Goal: Task Accomplishment & Management: Use online tool/utility

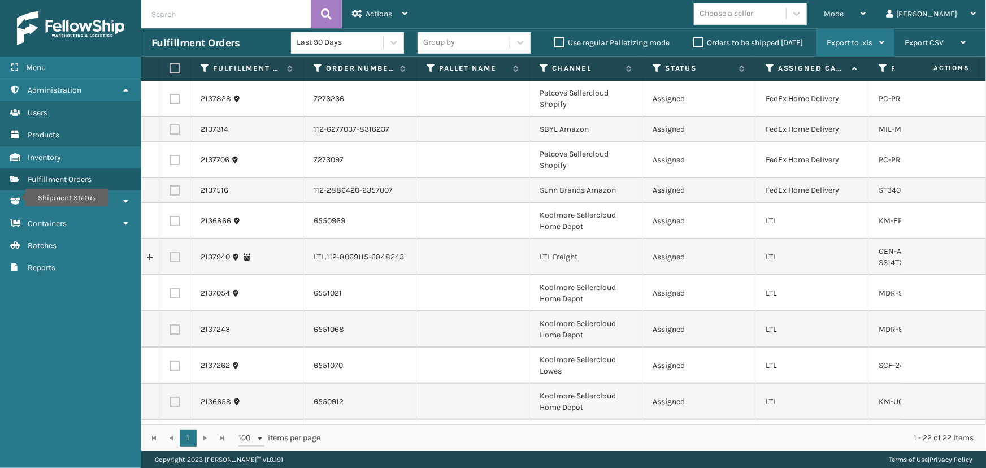
click at [844, 16] on span "Mode" at bounding box center [834, 14] width 20 height 10
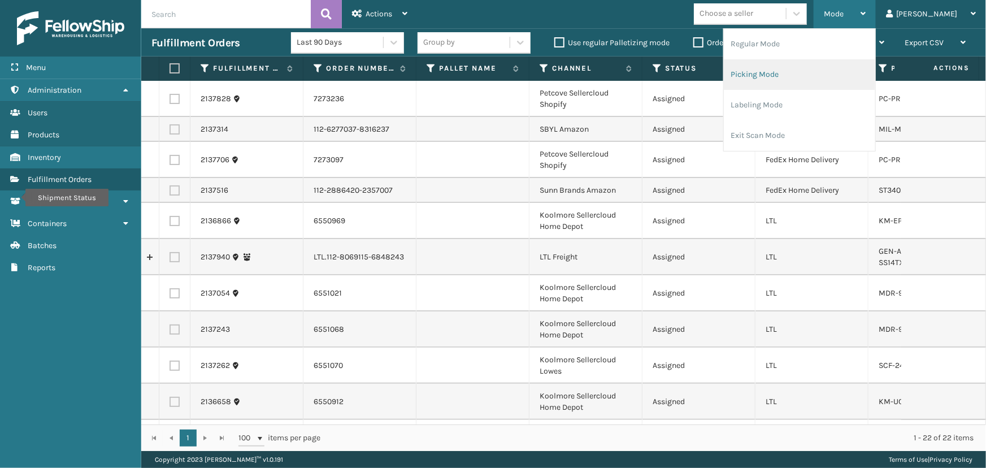
click at [805, 75] on li "Picking Mode" at bounding box center [799, 74] width 151 height 31
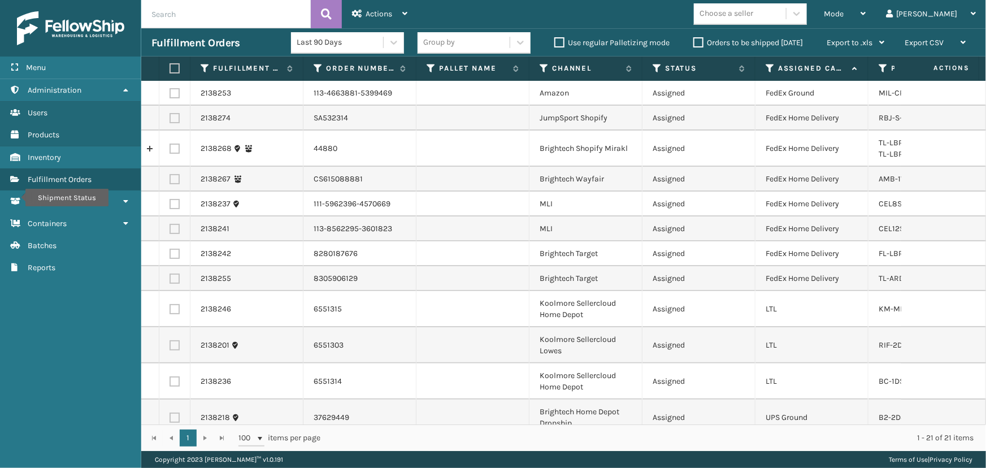
click at [173, 91] on label at bounding box center [175, 93] width 10 height 10
click at [170, 91] on input "checkbox" at bounding box center [170, 91] width 1 height 7
checkbox input "true"
click at [172, 115] on label at bounding box center [175, 118] width 10 height 10
click at [170, 115] on input "checkbox" at bounding box center [170, 116] width 1 height 7
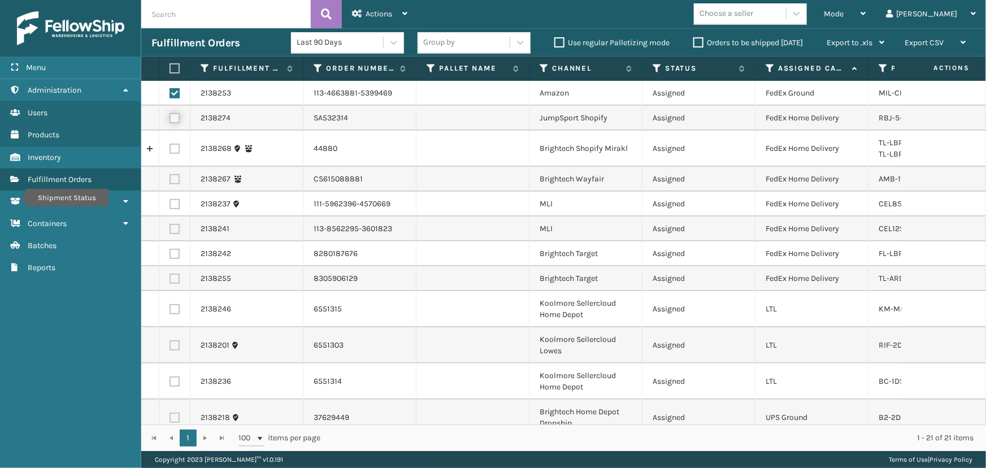
checkbox input "true"
click at [176, 145] on label at bounding box center [175, 149] width 10 height 10
click at [170, 145] on input "checkbox" at bounding box center [170, 147] width 1 height 7
checkbox input "true"
click at [173, 174] on label at bounding box center [175, 179] width 10 height 10
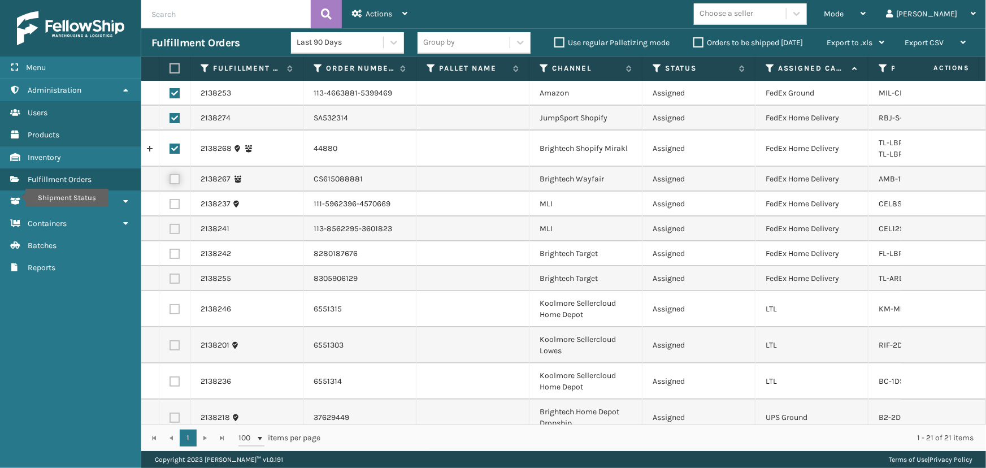
click at [170, 174] on input "checkbox" at bounding box center [170, 177] width 1 height 7
checkbox input "true"
click at [175, 206] on label at bounding box center [175, 204] width 10 height 10
click at [170, 206] on input "checkbox" at bounding box center [170, 202] width 1 height 7
checkbox input "true"
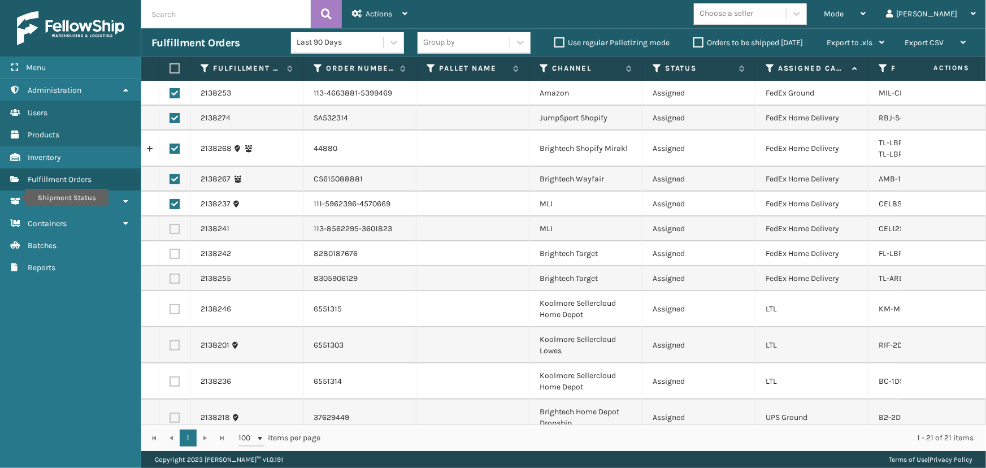
click at [176, 228] on label at bounding box center [175, 229] width 10 height 10
click at [170, 228] on input "checkbox" at bounding box center [170, 227] width 1 height 7
checkbox input "true"
click at [177, 253] on label at bounding box center [175, 254] width 10 height 10
click at [170, 253] on input "checkbox" at bounding box center [170, 252] width 1 height 7
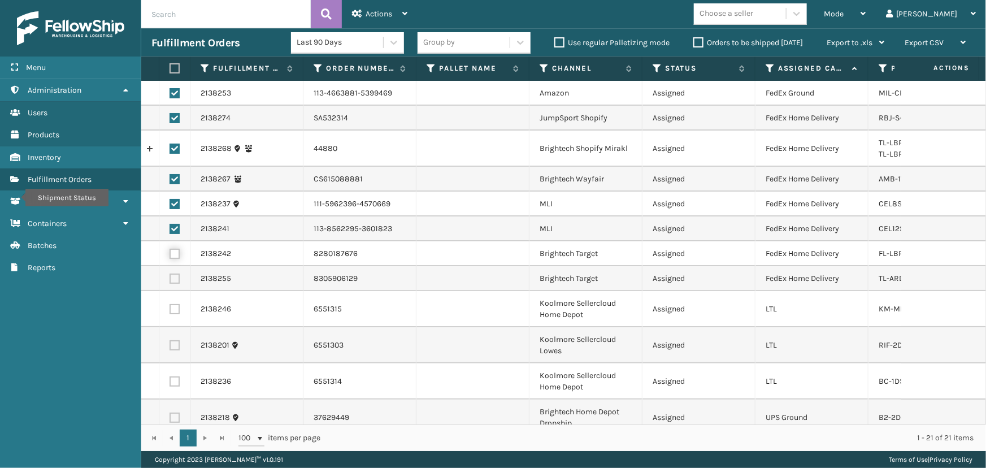
checkbox input "true"
click at [175, 276] on label at bounding box center [175, 278] width 10 height 10
click at [170, 276] on input "checkbox" at bounding box center [170, 276] width 1 height 7
checkbox input "true"
click at [363, 19] on div "Actions" at bounding box center [379, 14] width 55 height 28
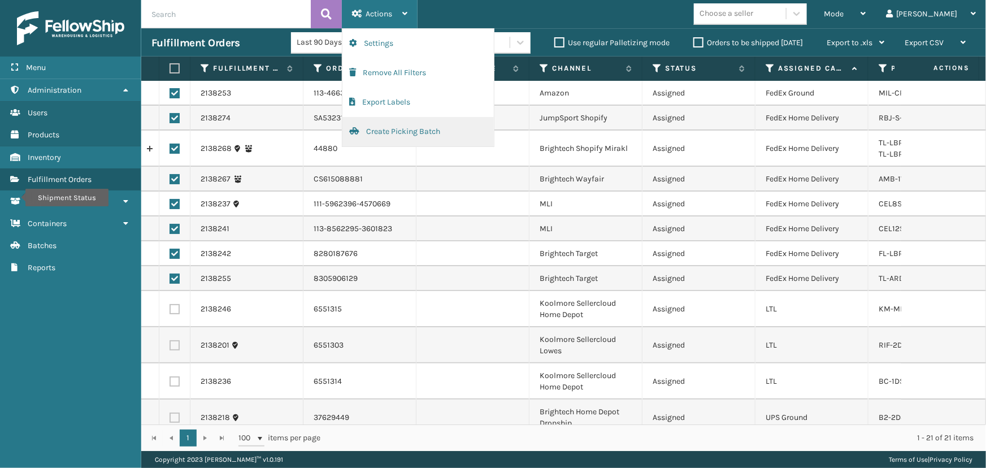
click at [371, 139] on button "Create Picking Batch" at bounding box center [417, 131] width 151 height 29
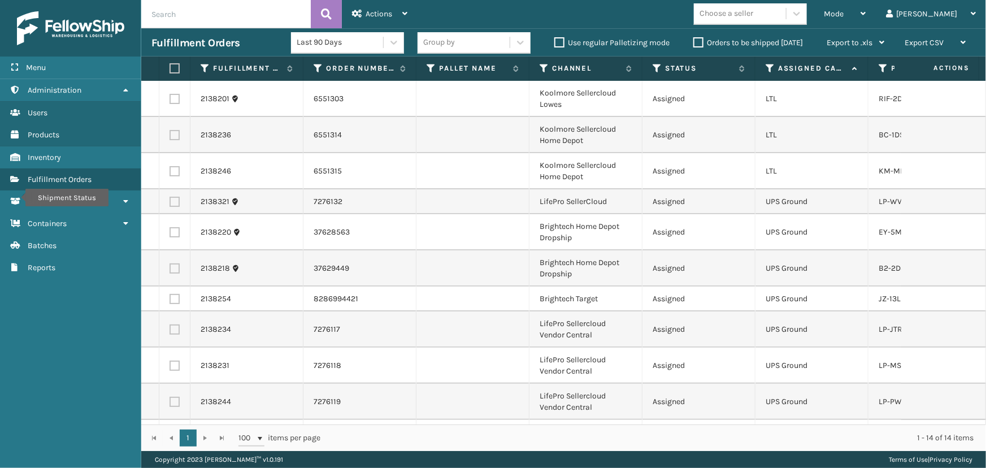
click at [176, 64] on label at bounding box center [173, 68] width 7 height 10
click at [170, 65] on input "checkbox" at bounding box center [170, 68] width 1 height 7
checkbox input "true"
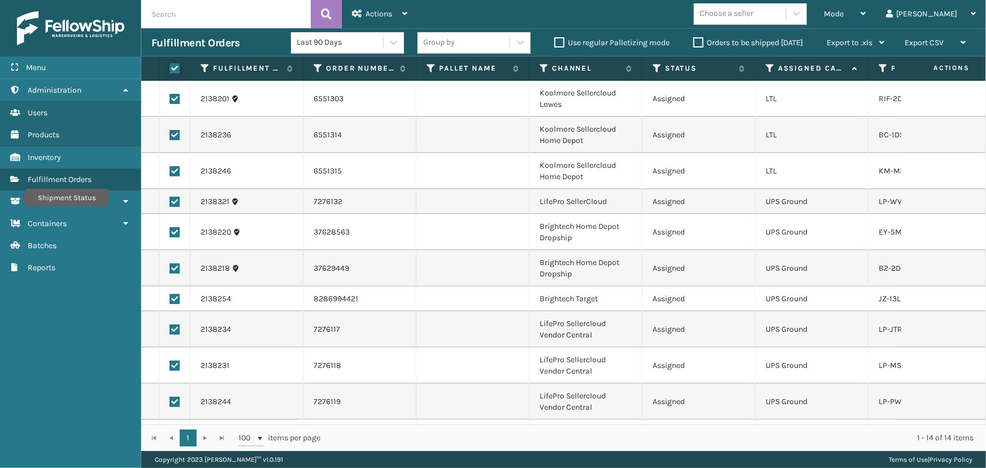
checkbox input "true"
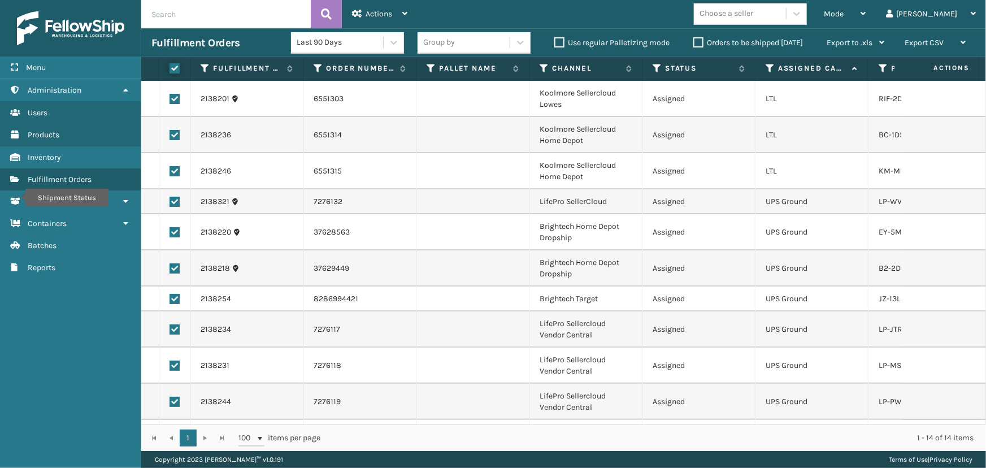
checkbox input "true"
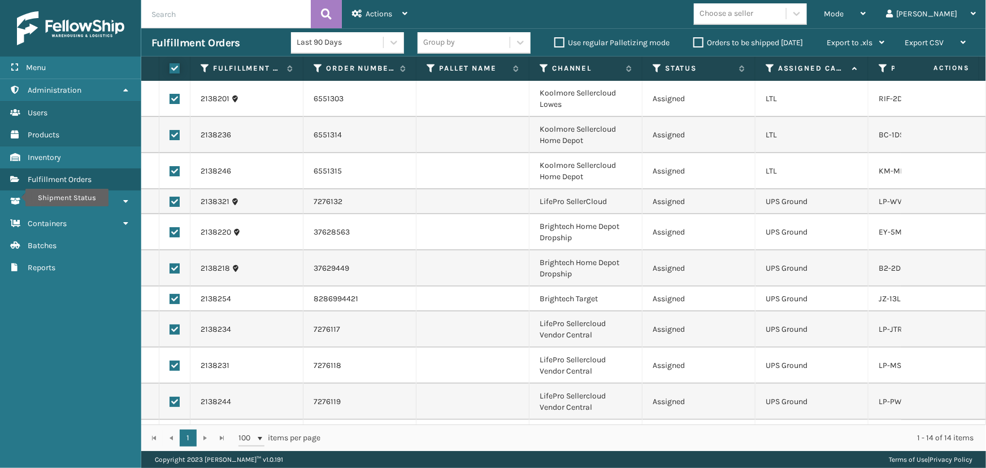
checkbox input "true"
click at [175, 173] on label at bounding box center [175, 171] width 10 height 10
click at [170, 173] on input "checkbox" at bounding box center [170, 169] width 1 height 7
checkbox input "false"
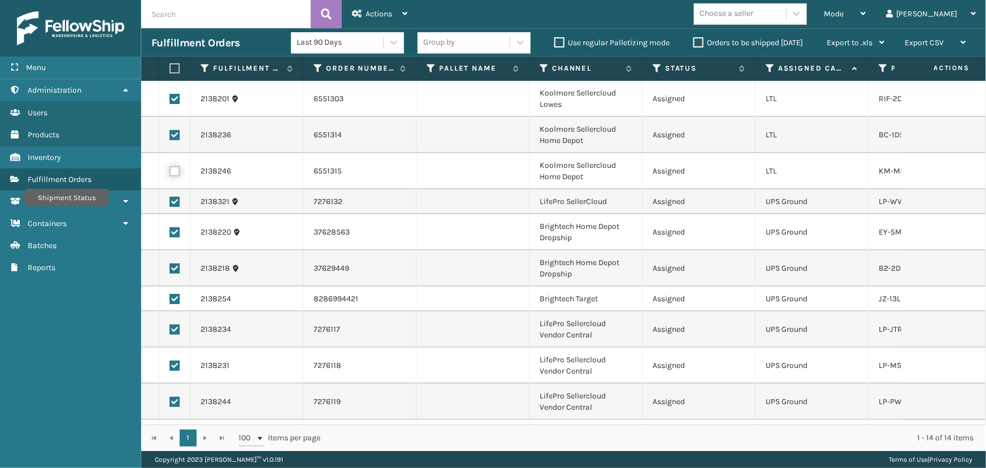
checkbox input "false"
click at [172, 136] on label at bounding box center [175, 135] width 10 height 10
click at [170, 136] on input "checkbox" at bounding box center [170, 133] width 1 height 7
checkbox input "false"
click at [173, 97] on label at bounding box center [175, 99] width 10 height 10
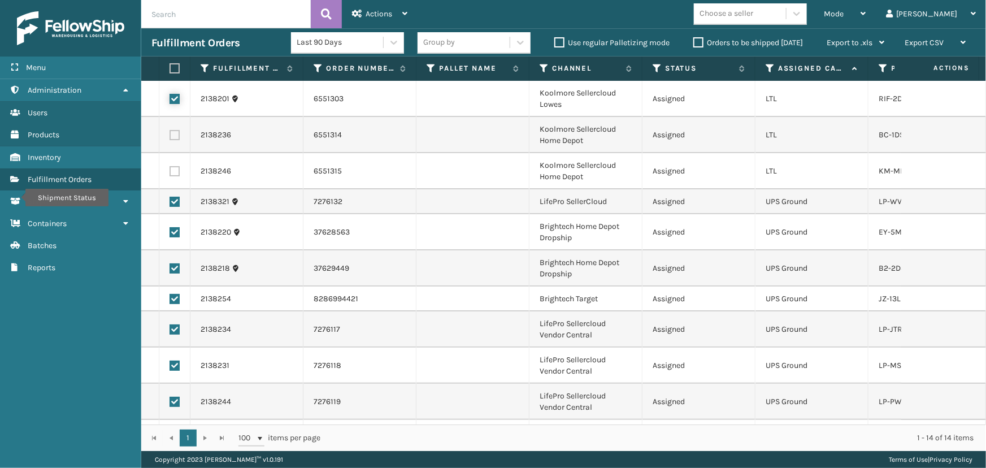
click at [170, 97] on input "checkbox" at bounding box center [170, 97] width 1 height 7
checkbox input "false"
click at [374, 16] on span "Actions" at bounding box center [379, 14] width 27 height 10
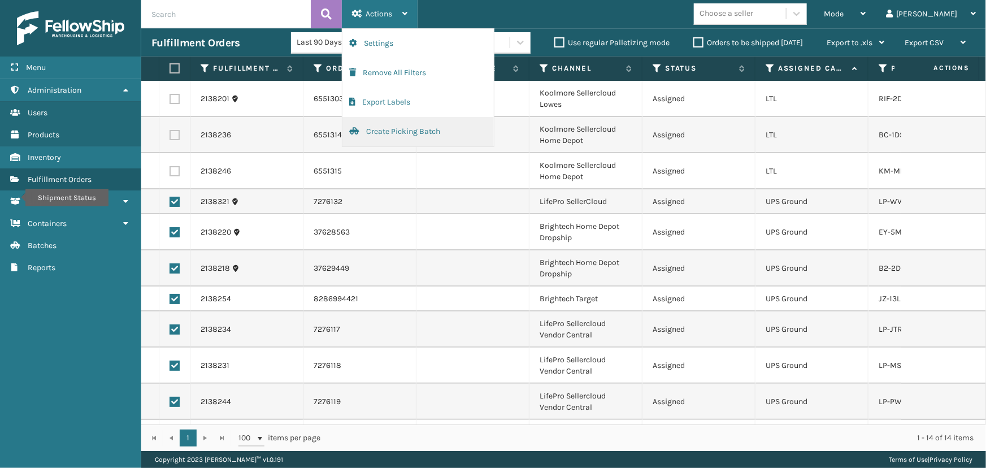
click at [394, 131] on button "Create Picking Batch" at bounding box center [417, 131] width 151 height 29
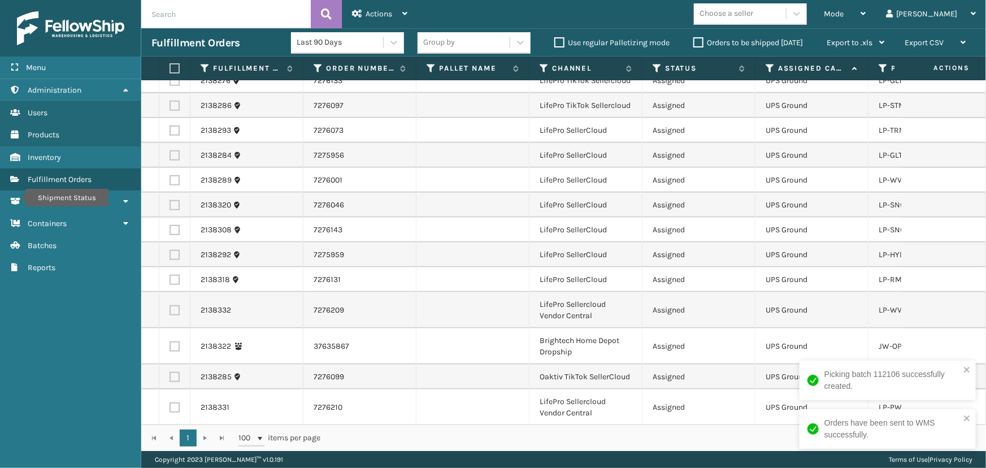
scroll to position [350, 0]
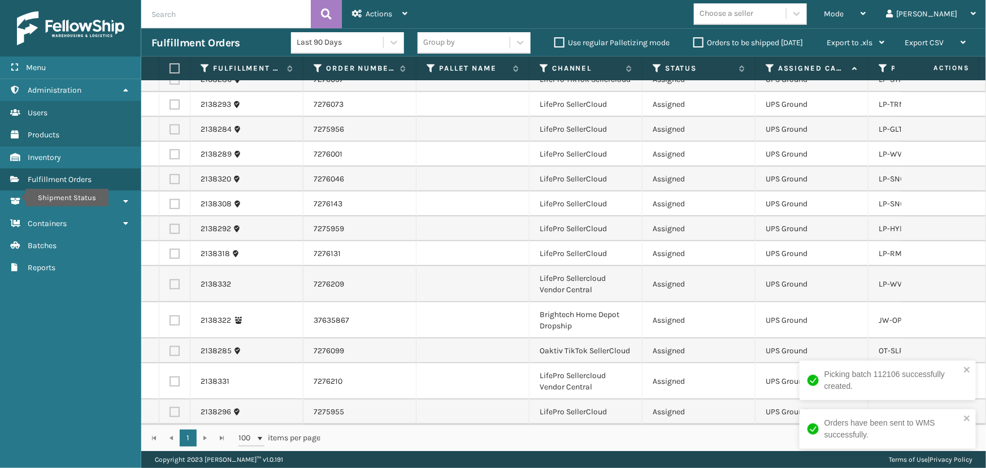
click at [786, 13] on div "Choose a seller" at bounding box center [740, 14] width 92 height 19
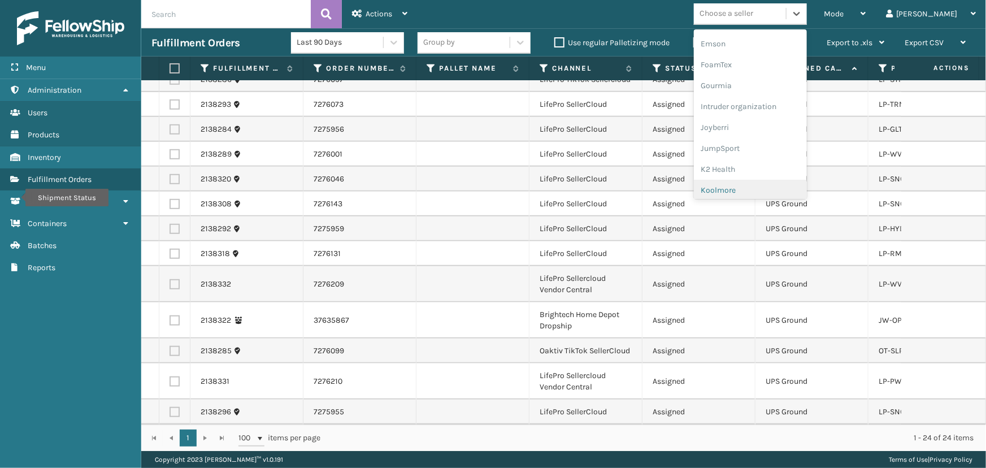
scroll to position [308, 0]
click at [787, 152] on div "LifePro Fitness" at bounding box center [750, 152] width 113 height 21
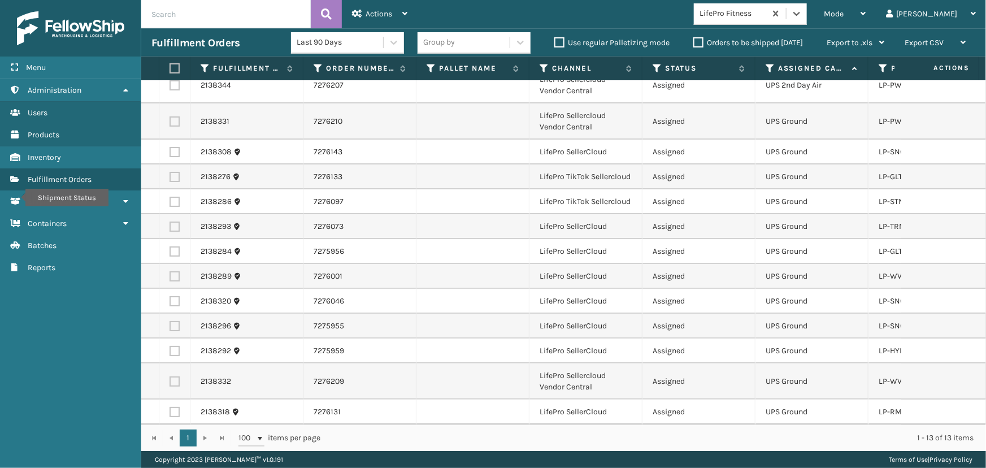
scroll to position [21, 0]
click at [174, 67] on label at bounding box center [173, 68] width 7 height 10
click at [170, 67] on input "checkbox" at bounding box center [170, 68] width 1 height 7
checkbox input "true"
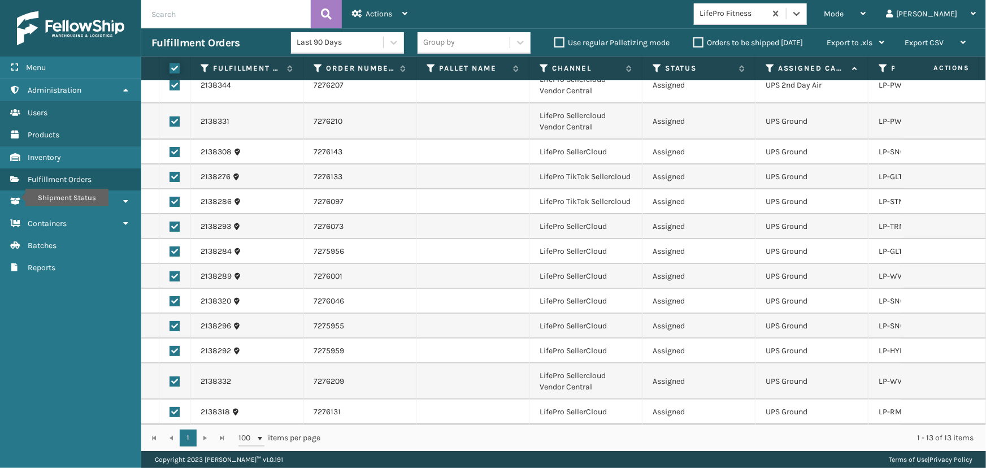
checkbox input "true"
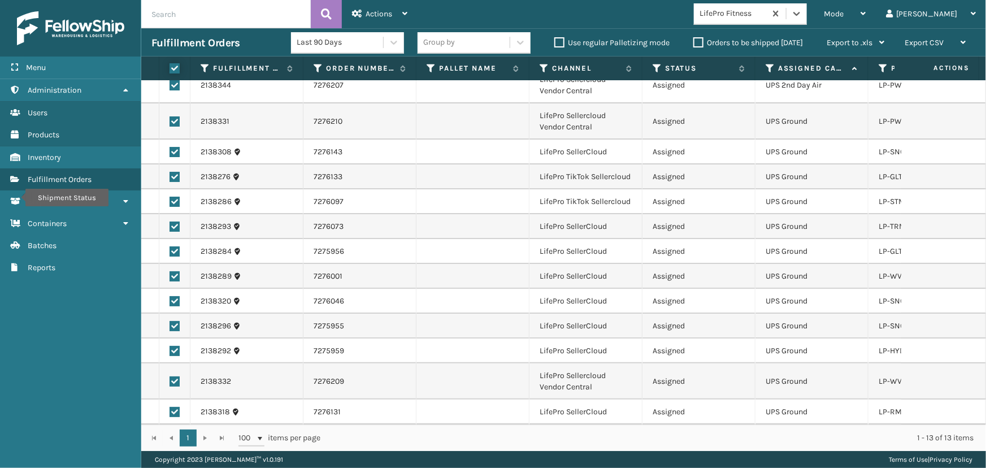
checkbox input "true"
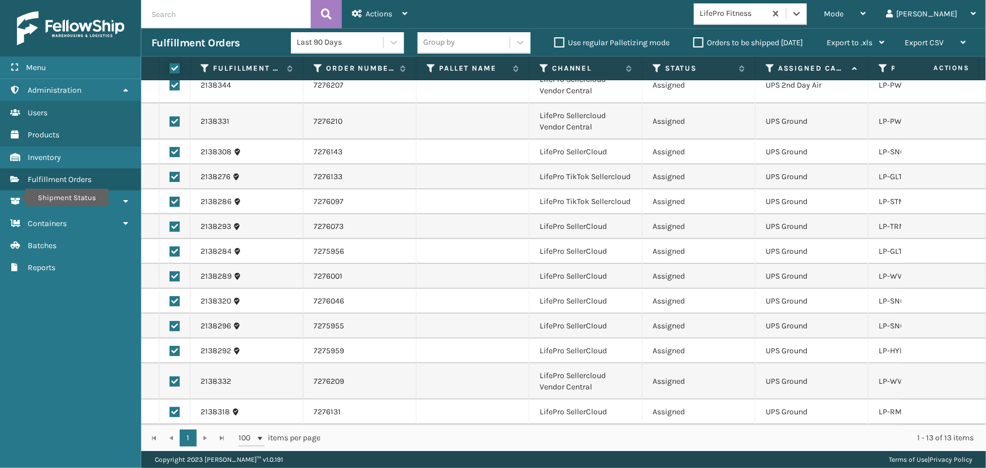
checkbox input "true"
click at [400, 5] on div "Actions" at bounding box center [379, 14] width 55 height 28
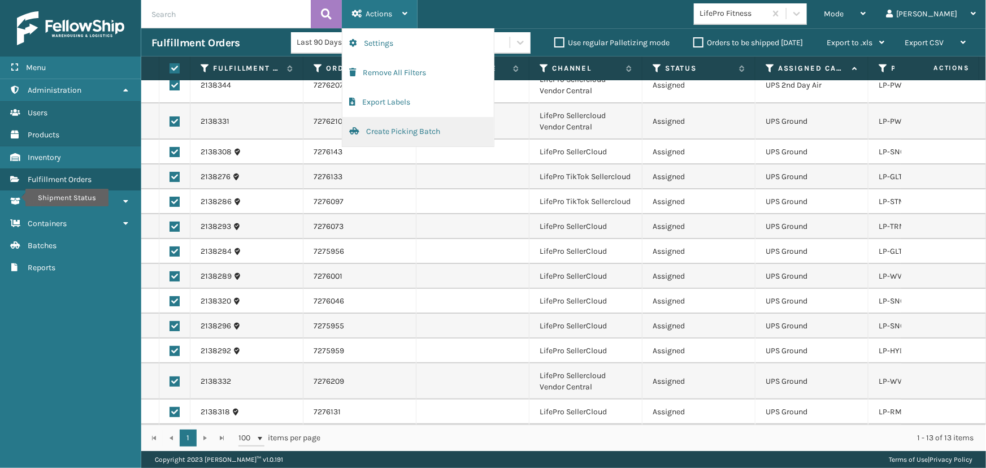
click at [391, 138] on button "Create Picking Batch" at bounding box center [417, 131] width 151 height 29
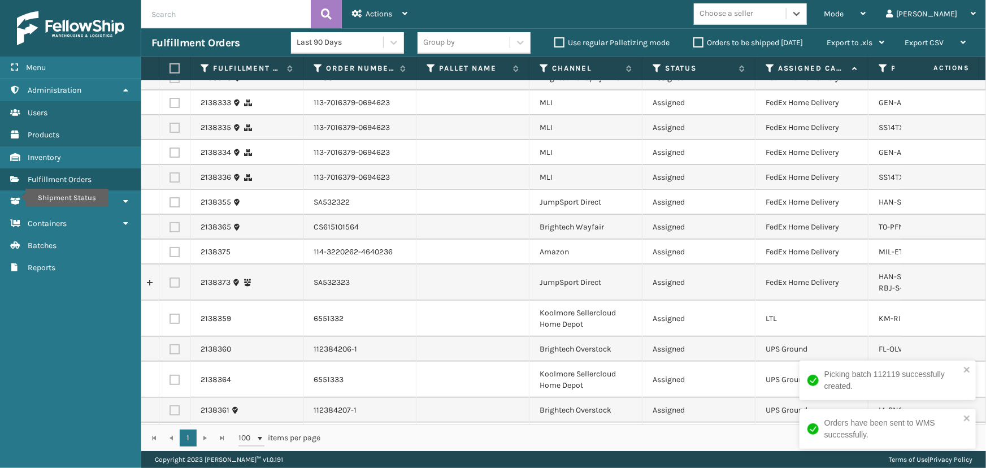
scroll to position [0, 0]
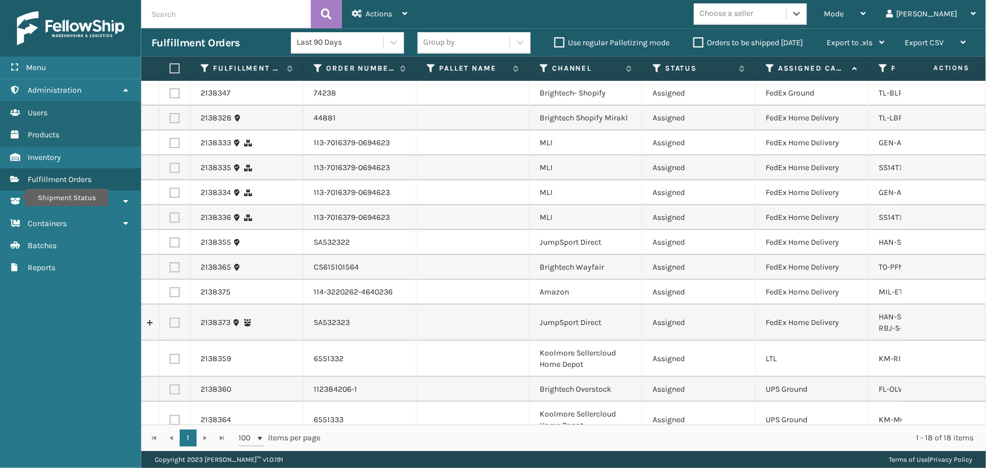
click at [753, 16] on div "Choose a seller" at bounding box center [727, 14] width 54 height 12
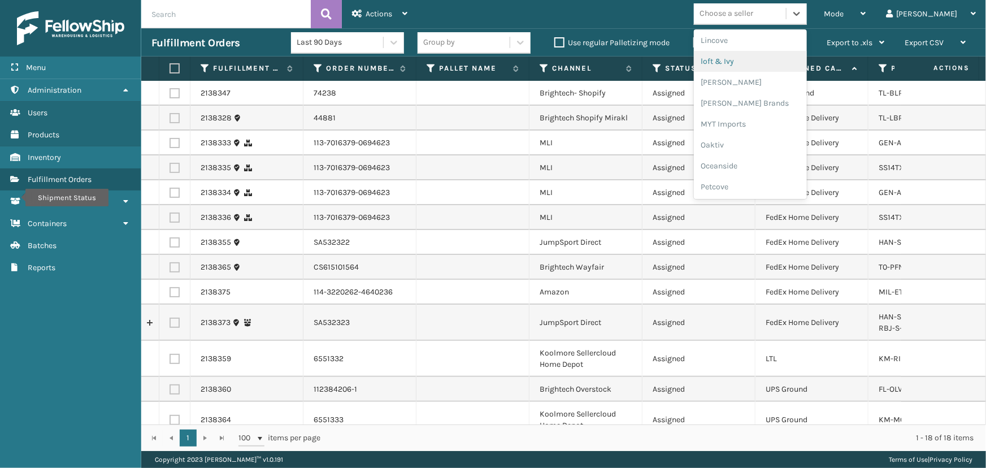
scroll to position [566, 0]
click at [780, 166] on div "SleepGeekz" at bounding box center [750, 165] width 113 height 21
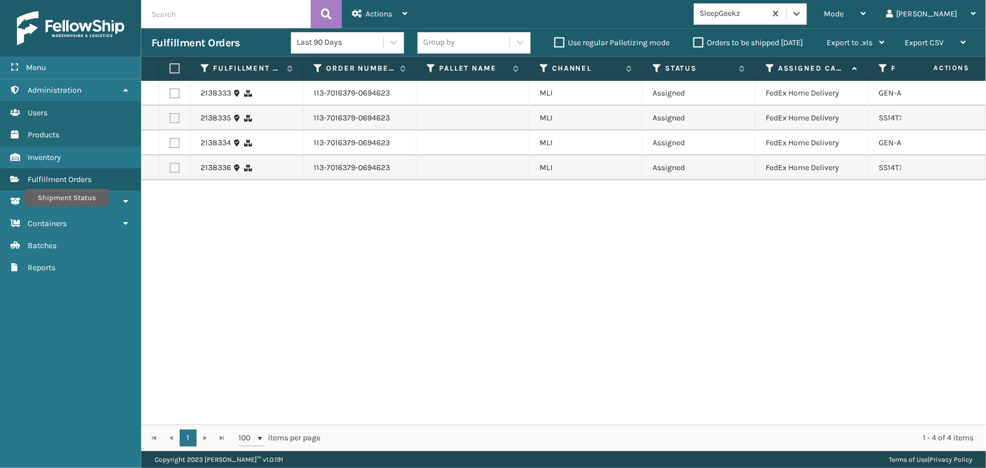
click at [176, 67] on label at bounding box center [173, 68] width 7 height 10
click at [170, 67] on input "checkbox" at bounding box center [170, 68] width 1 height 7
checkbox input "true"
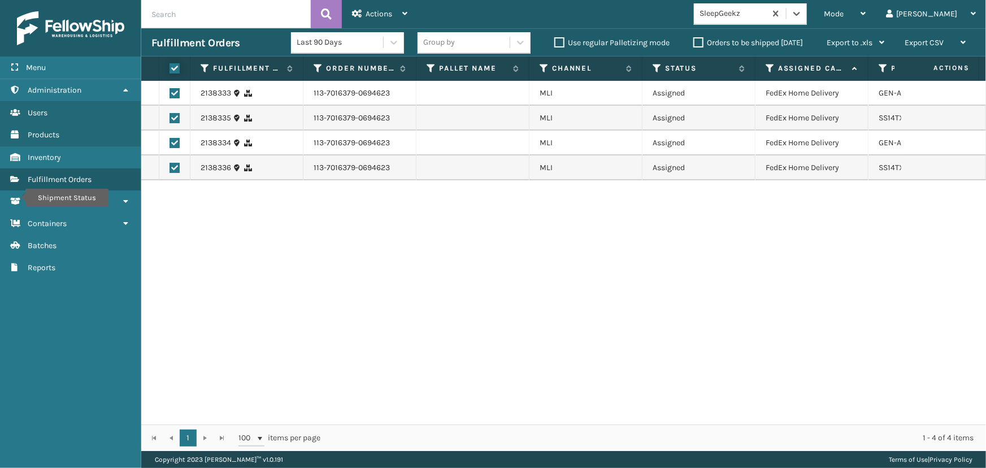
checkbox input "true"
click at [376, 10] on span "Actions" at bounding box center [379, 14] width 27 height 10
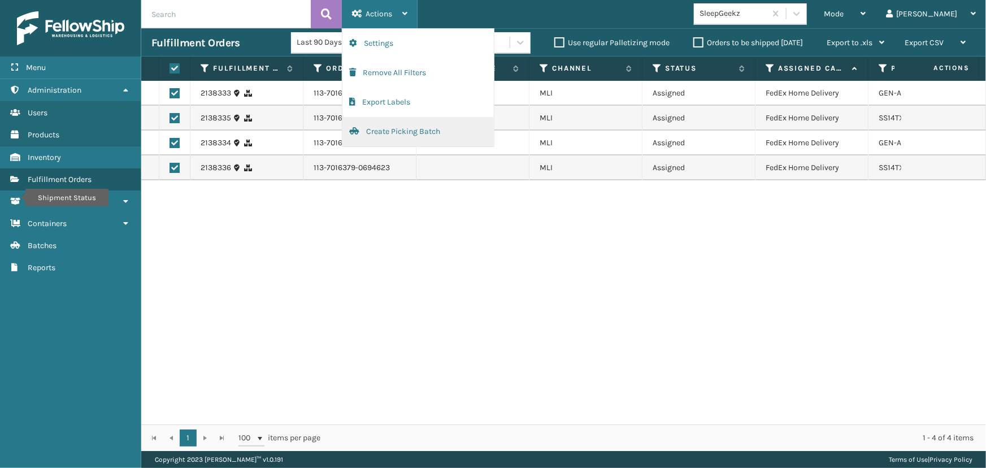
click at [400, 131] on button "Create Picking Batch" at bounding box center [417, 131] width 151 height 29
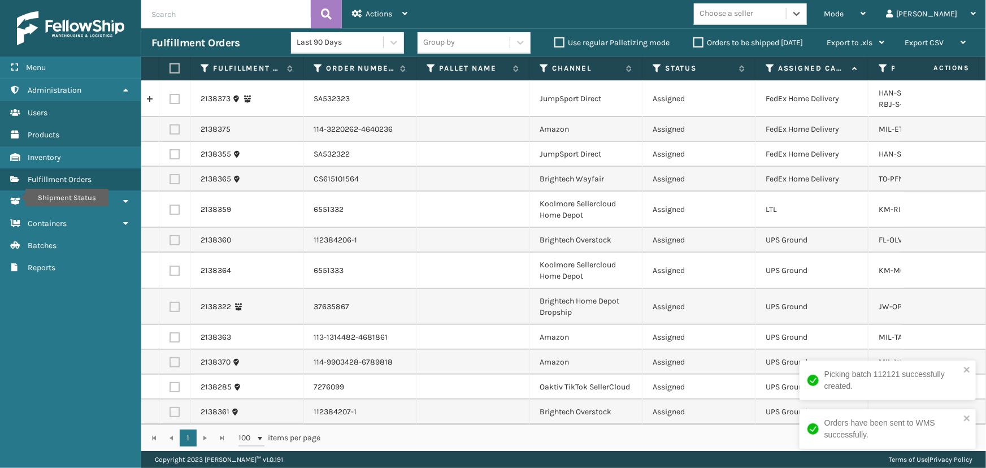
scroll to position [57, 0]
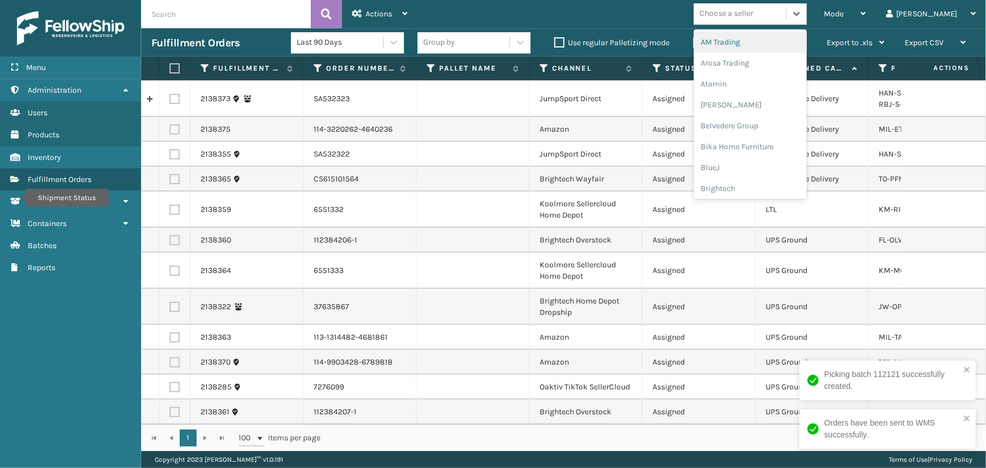
click at [753, 19] on div "Choose a seller" at bounding box center [727, 14] width 54 height 12
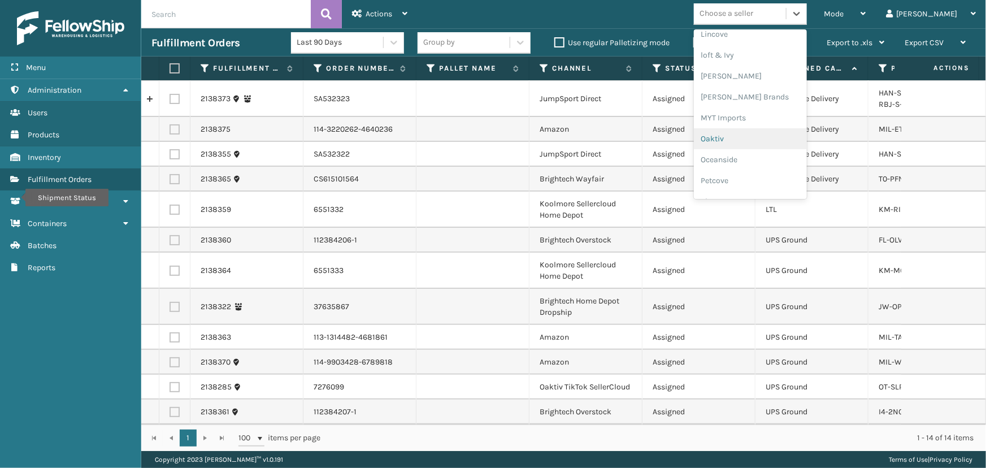
scroll to position [463, 0]
click at [764, 102] on div "[PERSON_NAME] Brands" at bounding box center [750, 101] width 113 height 21
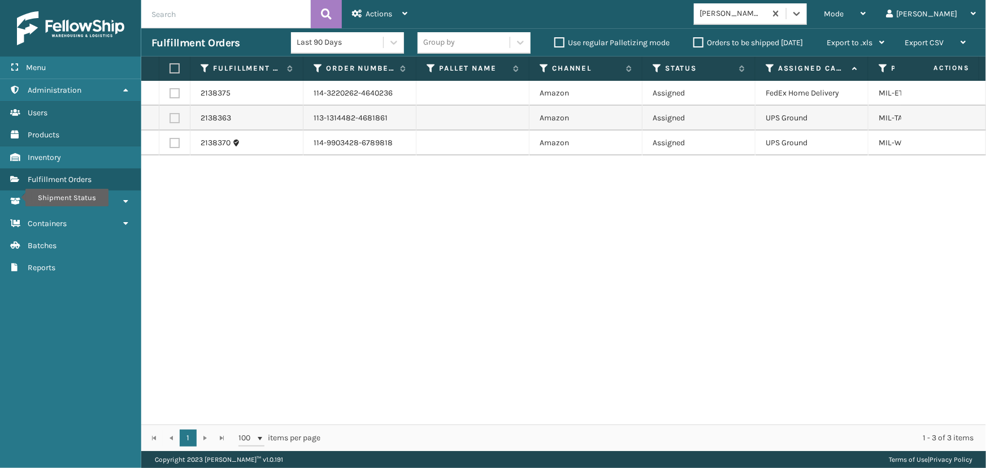
drag, startPoint x: 175, startPoint y: 71, endPoint x: 245, endPoint y: 50, distance: 72.6
click at [175, 70] on label at bounding box center [173, 68] width 7 height 10
click at [170, 70] on input "checkbox" at bounding box center [170, 68] width 1 height 7
checkbox input "true"
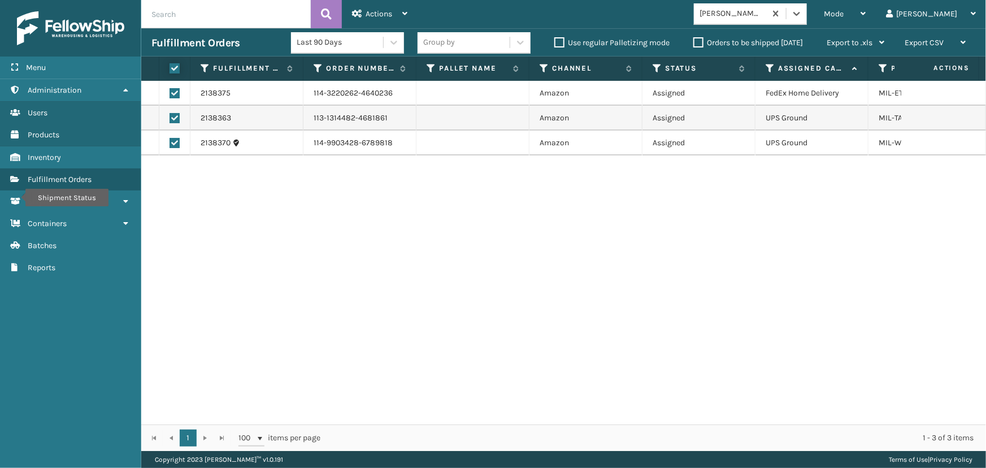
checkbox input "true"
click at [375, 19] on div "Actions" at bounding box center [379, 14] width 55 height 28
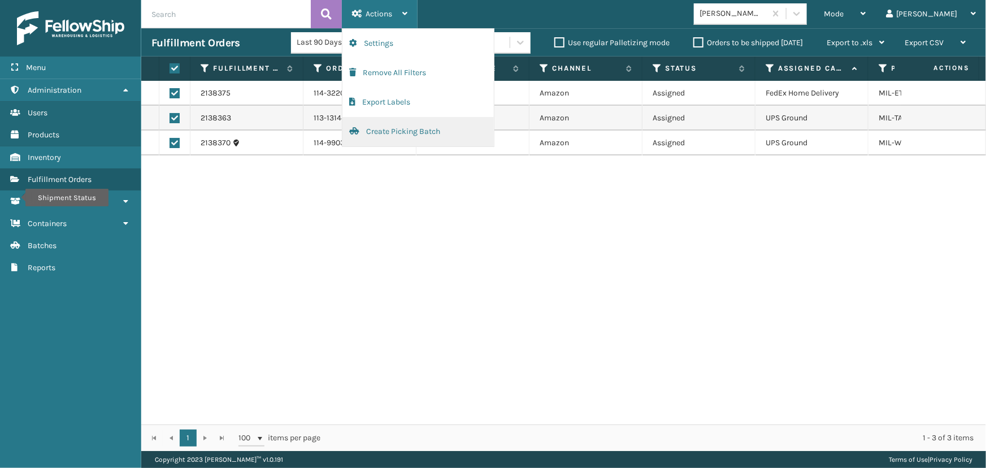
click at [386, 134] on button "Create Picking Batch" at bounding box center [417, 131] width 151 height 29
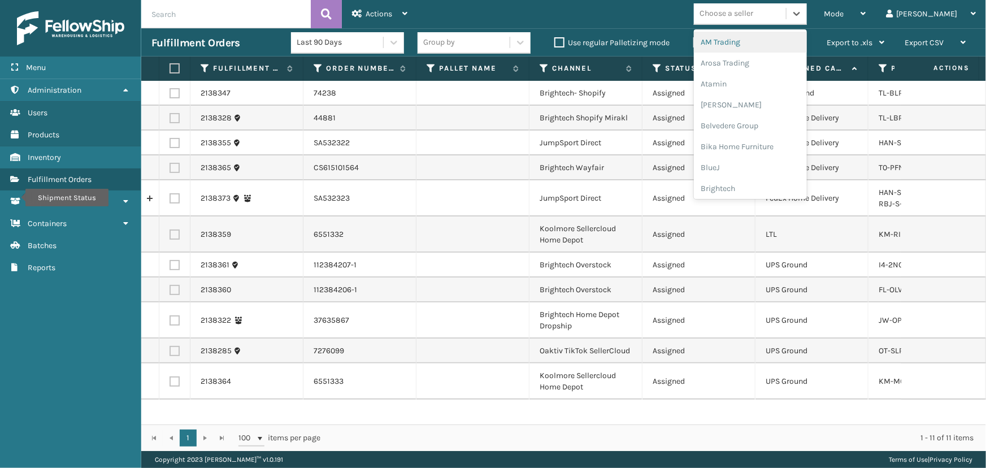
click at [753, 12] on div "Choose a seller" at bounding box center [727, 14] width 54 height 12
click at [776, 186] on div "Brightech" at bounding box center [750, 188] width 113 height 21
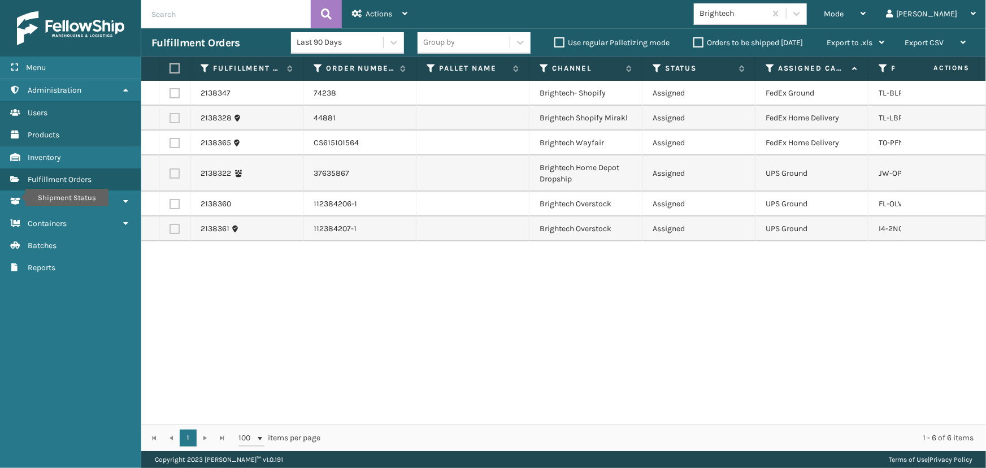
drag, startPoint x: 876, startPoint y: 16, endPoint x: 870, endPoint y: 75, distance: 59.0
click at [844, 16] on span "Mode" at bounding box center [834, 14] width 20 height 10
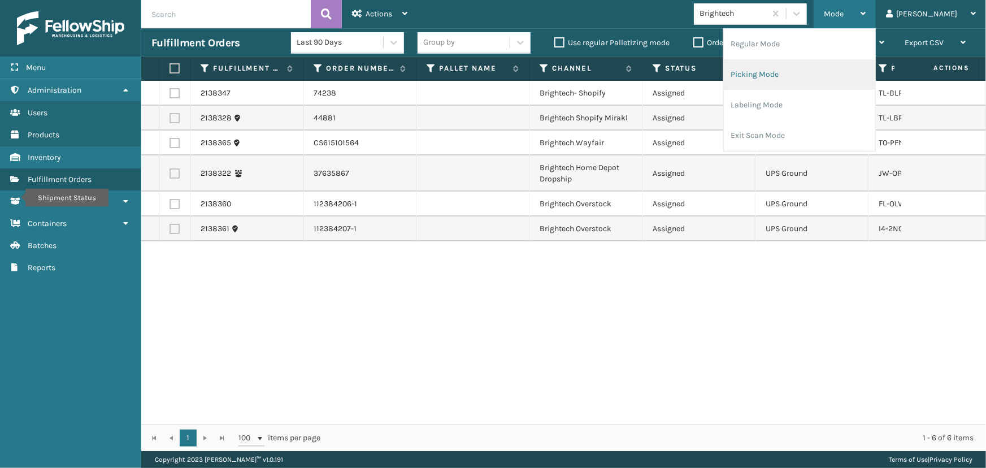
click at [803, 81] on li "Picking Mode" at bounding box center [799, 74] width 151 height 31
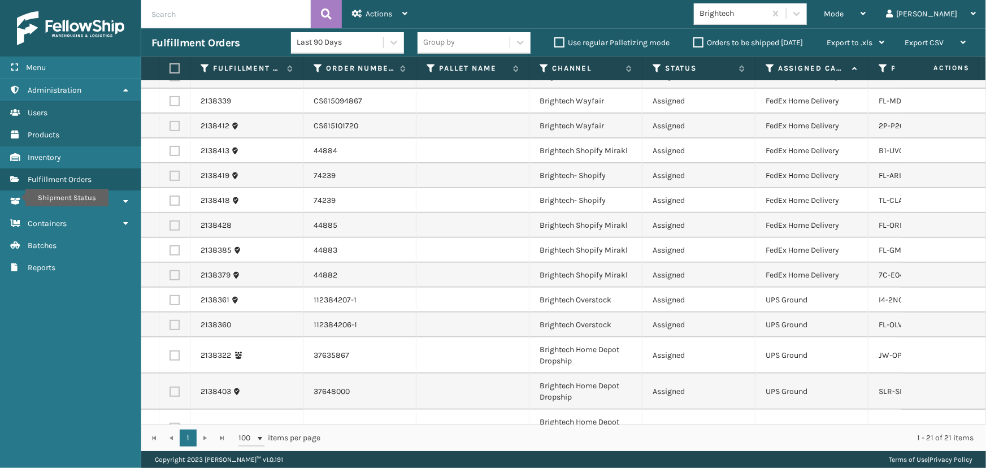
scroll to position [0, 0]
